Goal: Task Accomplishment & Management: Manage account settings

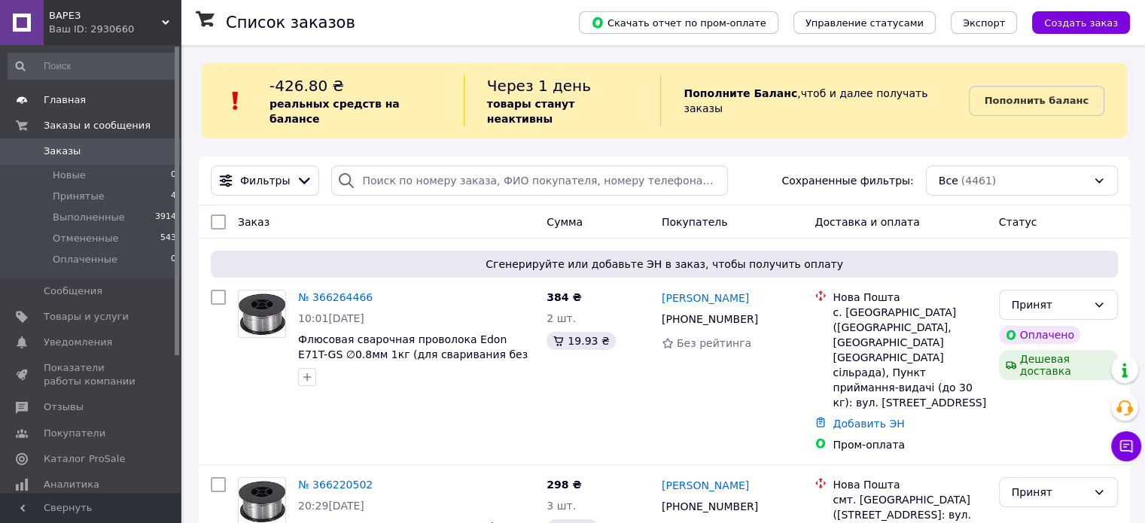
click at [98, 105] on span "Главная" at bounding box center [92, 100] width 96 height 14
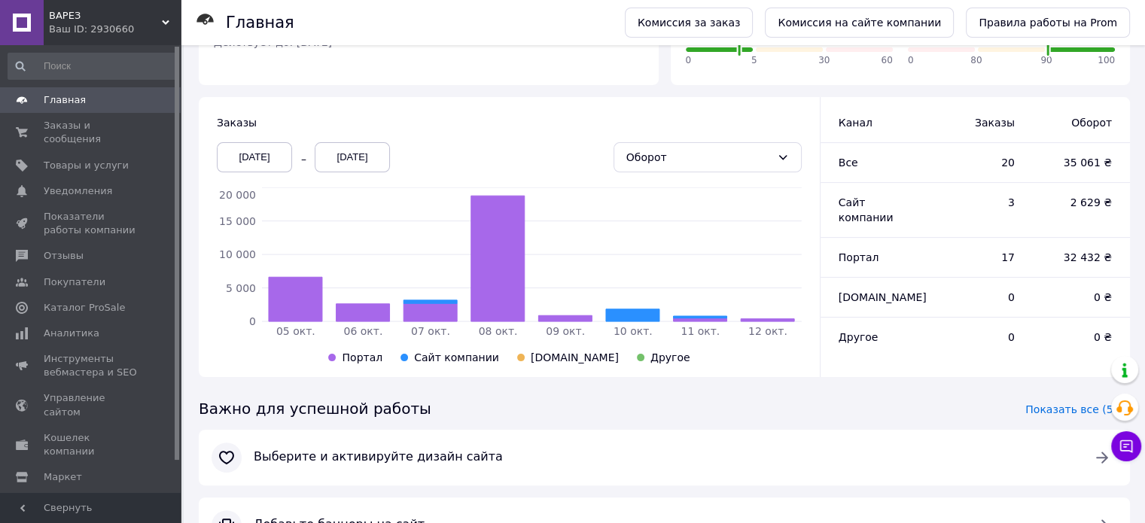
scroll to position [96, 0]
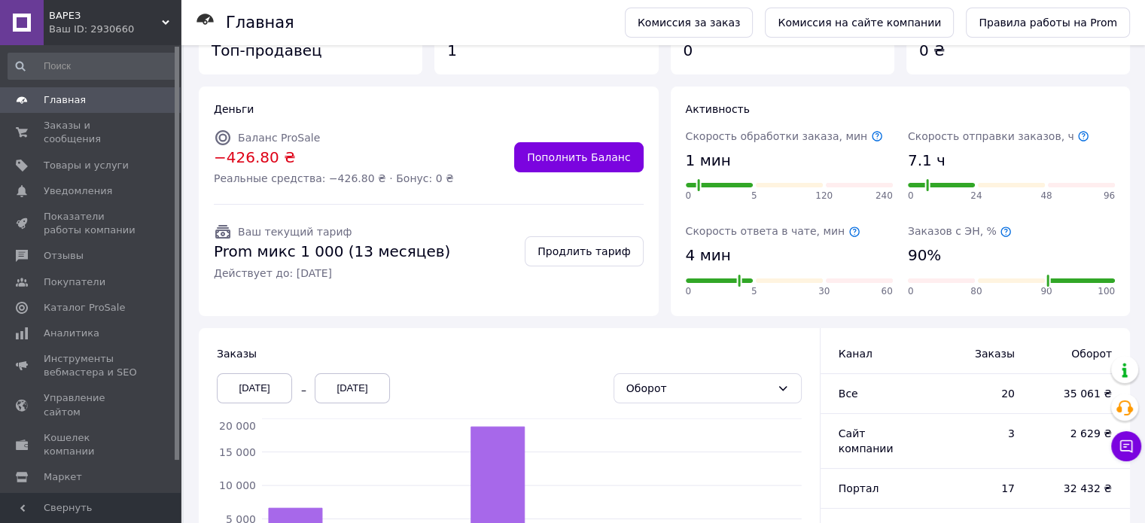
click at [102, 96] on span "Главная" at bounding box center [92, 100] width 96 height 14
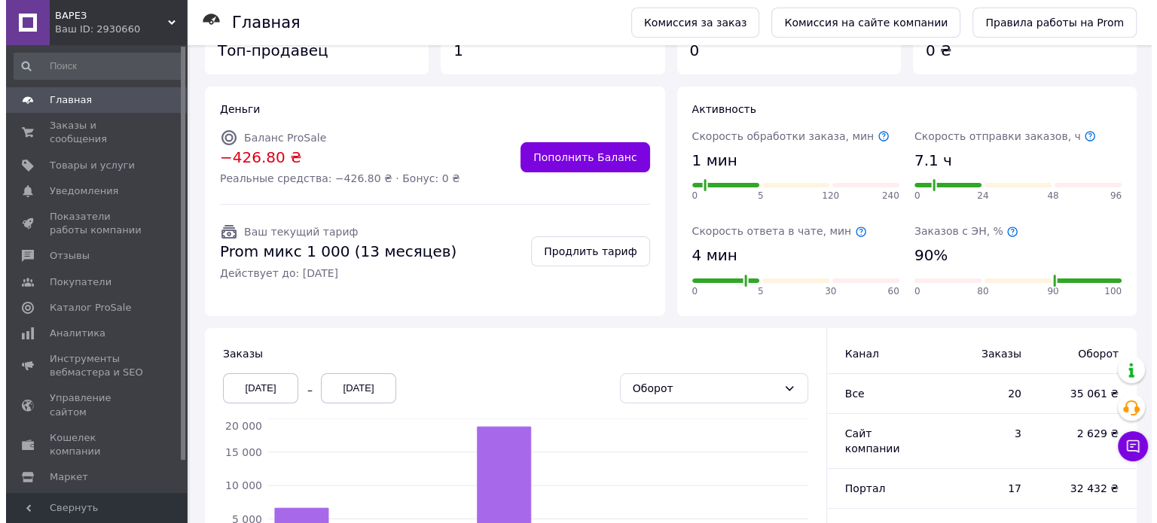
scroll to position [0, 0]
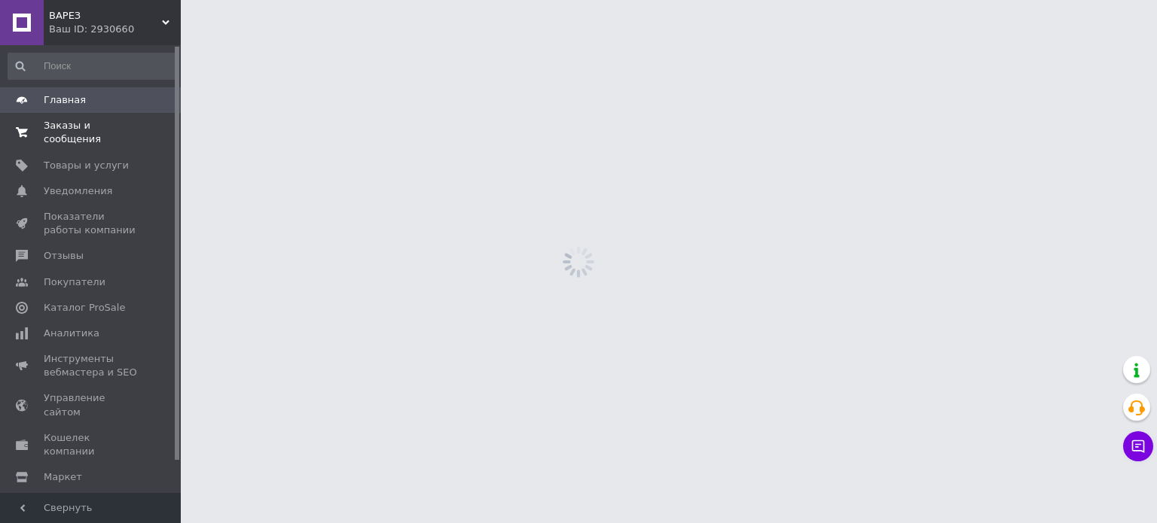
click at [95, 123] on span "Заказы и сообщения" at bounding box center [92, 132] width 96 height 27
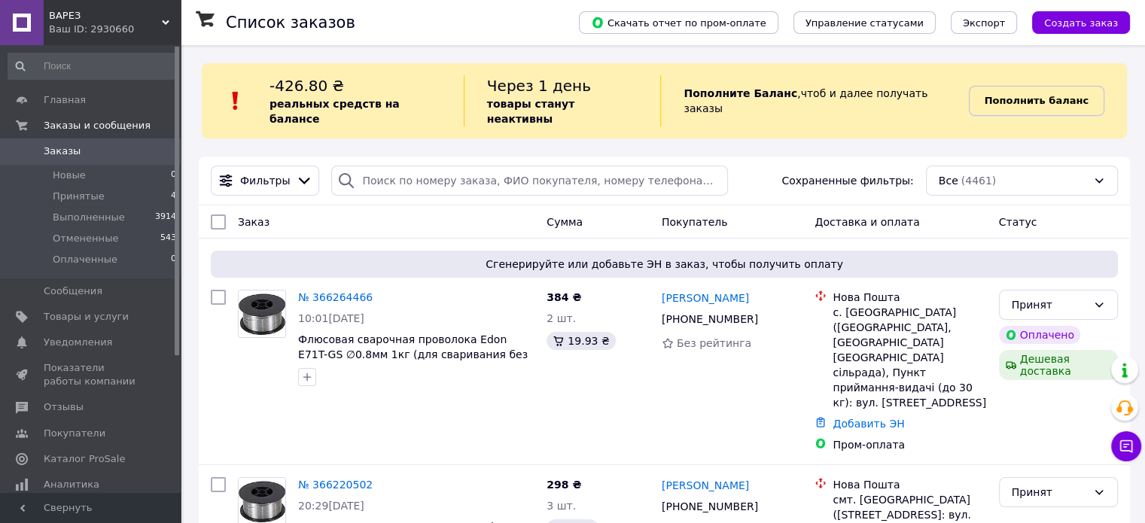
click at [1052, 95] on b "Пополнить баланс" at bounding box center [1037, 100] width 104 height 11
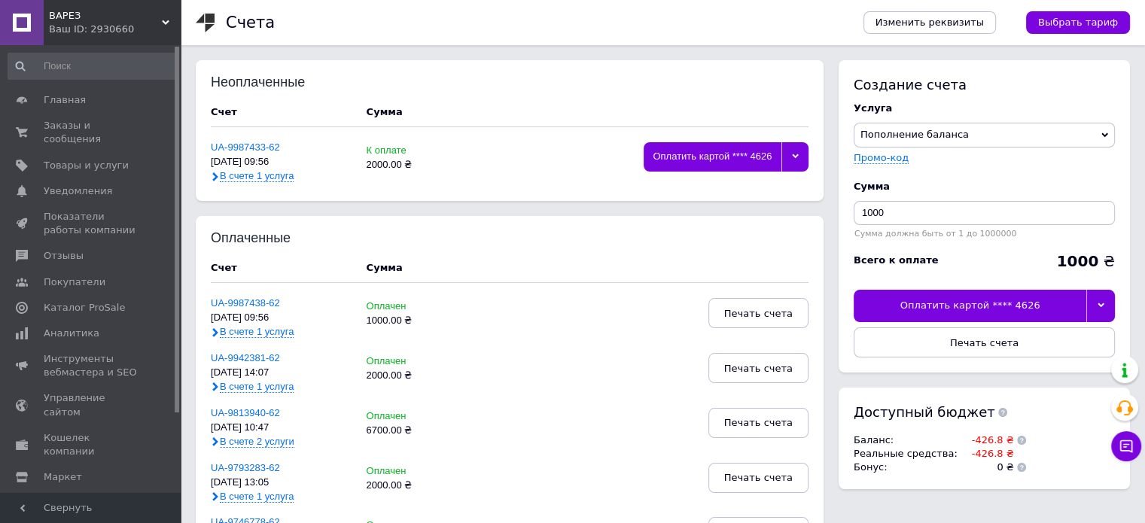
click at [1096, 304] on div at bounding box center [1101, 306] width 29 height 32
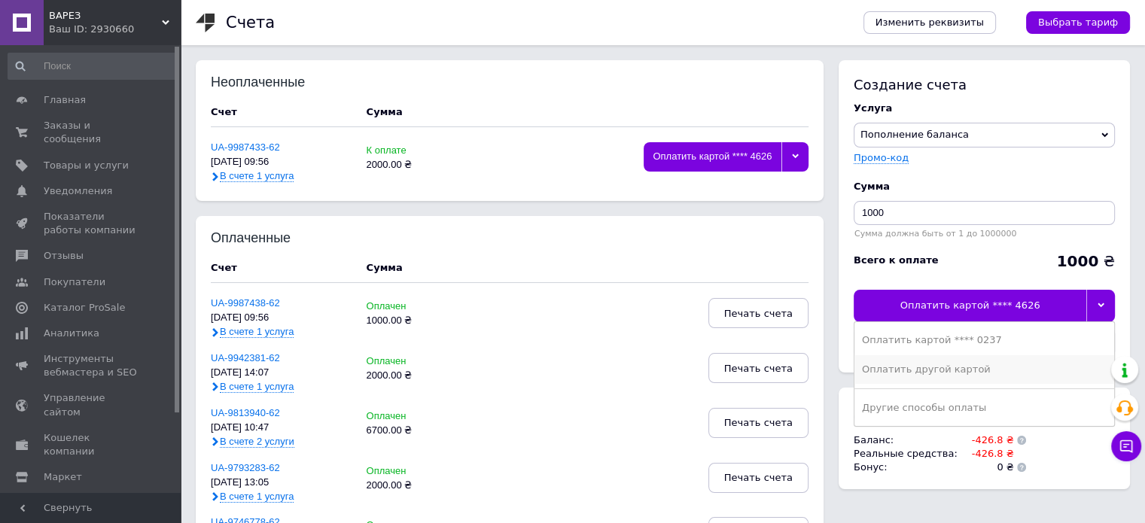
click at [976, 364] on div "Оплатить другой картой" at bounding box center [984, 370] width 245 height 14
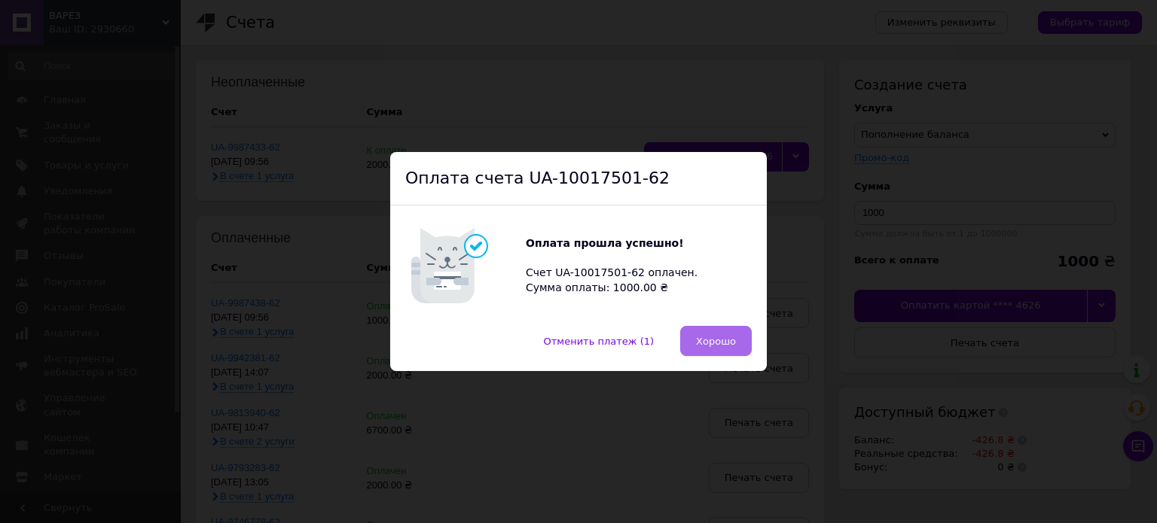
click at [705, 336] on span "Хорошо" at bounding box center [716, 341] width 40 height 11
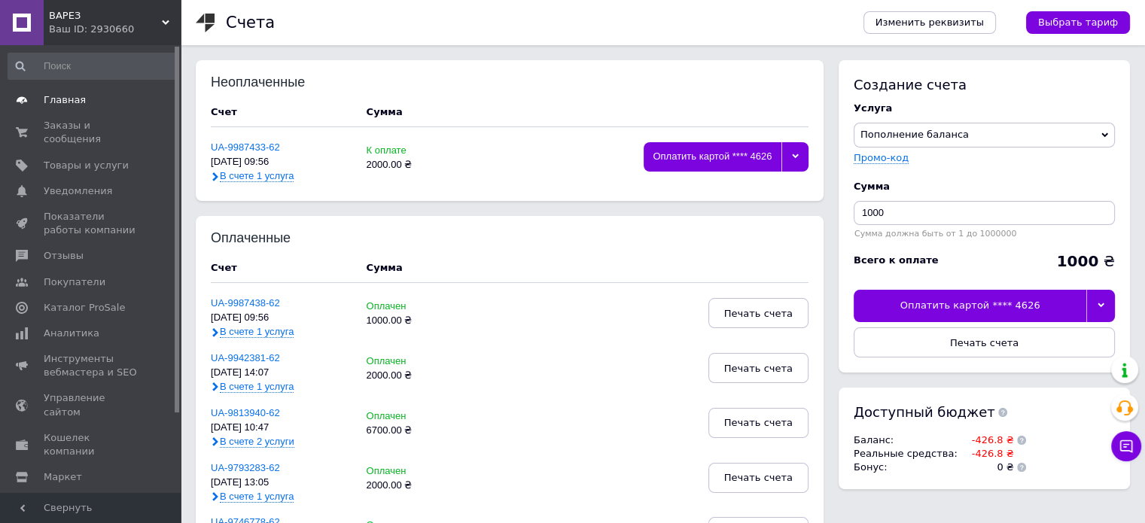
click at [59, 99] on span "Главная" at bounding box center [65, 100] width 42 height 14
